Goal: Share content

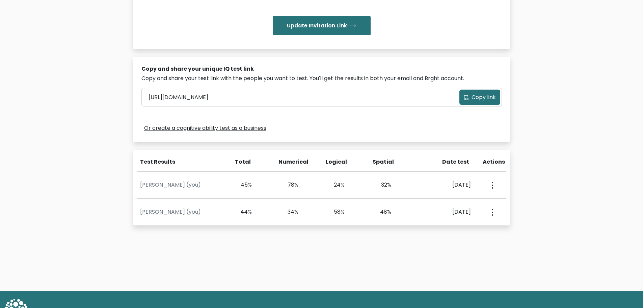
scroll to position [169, 0]
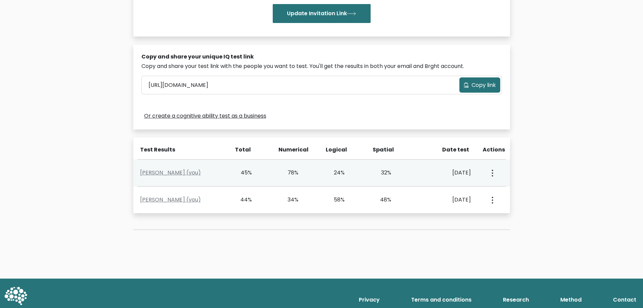
click at [497, 175] on div "View Profile" at bounding box center [492, 172] width 23 height 21
click at [491, 174] on button "button" at bounding box center [491, 172] width 5 height 21
click at [509, 191] on link "View Profile" at bounding box center [516, 192] width 53 height 11
click at [490, 173] on button "button" at bounding box center [491, 172] width 5 height 21
click at [504, 189] on link "View Profile" at bounding box center [516, 192] width 53 height 11
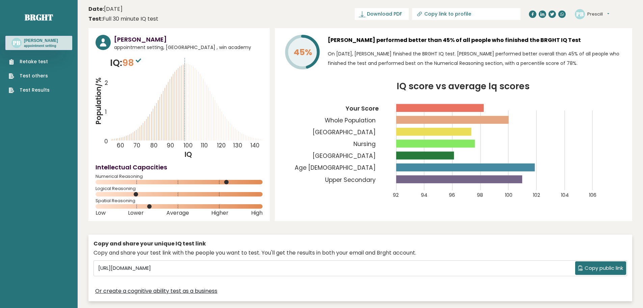
drag, startPoint x: 154, startPoint y: 11, endPoint x: 100, endPoint y: 4, distance: 54.5
click at [100, 4] on header "Date: [DATE] Test: Full 30 minute IQ test Download PDF Downloading... Downloadi…" at bounding box center [360, 13] width 544 height 21
click at [207, 11] on header "Date: [DATE] Test: Full 30 minute IQ test Download PDF Downloading... Downloadi…" at bounding box center [360, 13] width 544 height 21
drag, startPoint x: 164, startPoint y: 40, endPoint x: 112, endPoint y: 41, distance: 51.7
click at [112, 41] on div "Prescill Berting appointment setting, Philippines , win academy" at bounding box center [179, 43] width 167 height 16
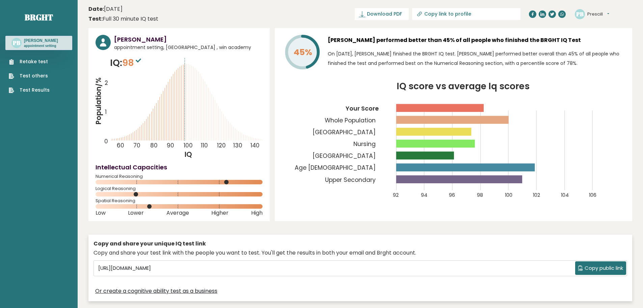
drag, startPoint x: 157, startPoint y: 12, endPoint x: 105, endPoint y: 11, distance: 52.4
click at [105, 11] on div "Date: [DATE] Test: Full 30 minute IQ test" at bounding box center [123, 14] width 70 height 18
click at [194, 13] on header "Date: [DATE] Test: Full 30 minute IQ test Download PDF Downloading... Downloadi…" at bounding box center [360, 13] width 544 height 21
drag, startPoint x: 155, startPoint y: 12, endPoint x: 95, endPoint y: 5, distance: 60.5
click at [97, 5] on div "Date: [DATE] Test: Full 30 minute IQ test" at bounding box center [123, 14] width 70 height 18
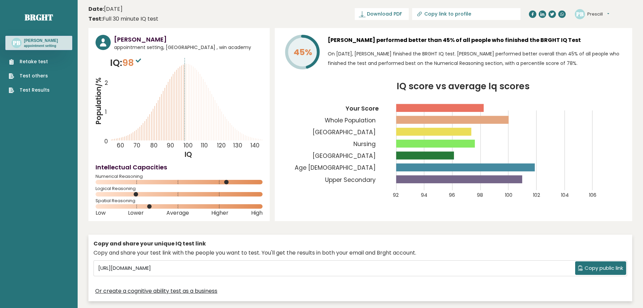
click at [170, 17] on header "Date: March 16, 2025 Test: Full 30 minute IQ test Download PDF Downloading... D…" at bounding box center [360, 13] width 544 height 21
drag, startPoint x: 157, startPoint y: 7, endPoint x: 102, endPoint y: 6, distance: 55.4
click at [102, 6] on div "Date: March 16, 2025 Test: Full 30 minute IQ test" at bounding box center [123, 14] width 70 height 18
click at [148, 11] on div "Date: March 16, 2025 Test: Full 30 minute IQ test" at bounding box center [123, 14] width 70 height 18
drag, startPoint x: 106, startPoint y: 12, endPoint x: 102, endPoint y: 14, distance: 4.0
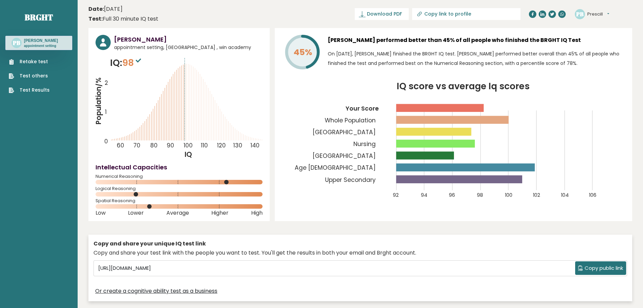
click at [102, 14] on div "Date: March 16, 2025 Test: Full 30 minute IQ test" at bounding box center [123, 14] width 70 height 18
click at [468, 16] on input "Copy link to profile" at bounding box center [471, 13] width 92 height 5
type input "https://brght.org/profile/prescill-berting-4/?utm_source=share&utm_medium=copy&…"
